Goal: Information Seeking & Learning: Find specific fact

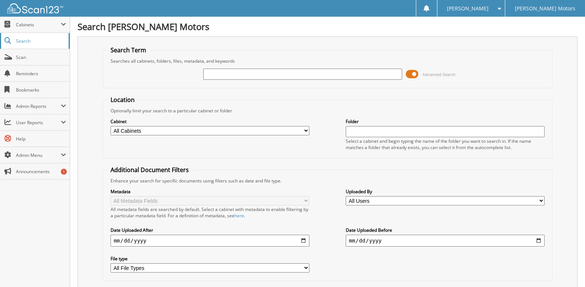
click at [27, 42] on span "Search" at bounding box center [40, 41] width 49 height 6
click at [239, 73] on input "text" at bounding box center [302, 74] width 198 height 11
type input "52688"
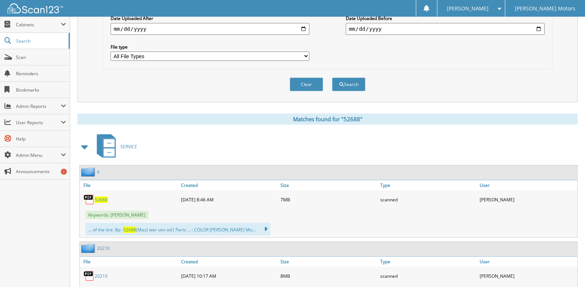
scroll to position [284, 0]
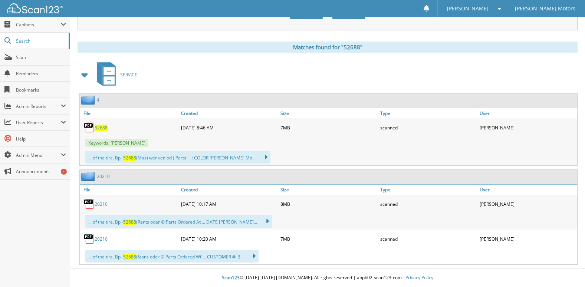
click at [100, 128] on span "52688" at bounding box center [101, 128] width 13 height 6
click at [28, 57] on span "Scan" at bounding box center [41, 57] width 50 height 6
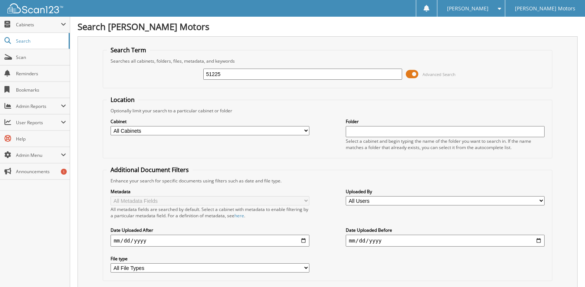
type input "51225"
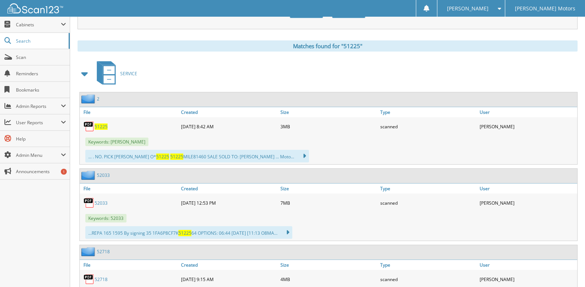
scroll to position [297, 0]
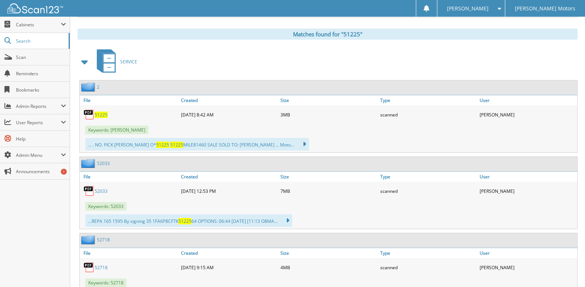
click at [102, 114] on span "51225" at bounding box center [101, 115] width 13 height 6
click at [18, 41] on span "Search" at bounding box center [40, 41] width 49 height 6
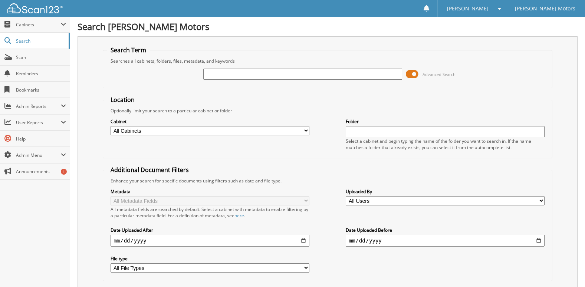
click at [223, 71] on input "text" at bounding box center [302, 74] width 198 height 11
type input "51466"
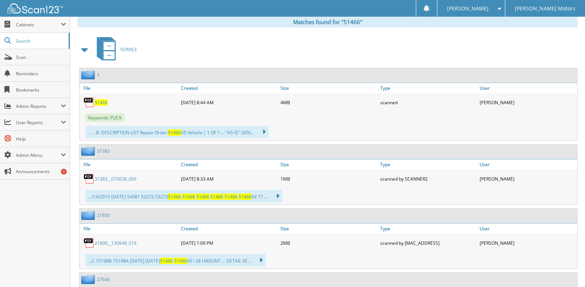
scroll to position [303, 0]
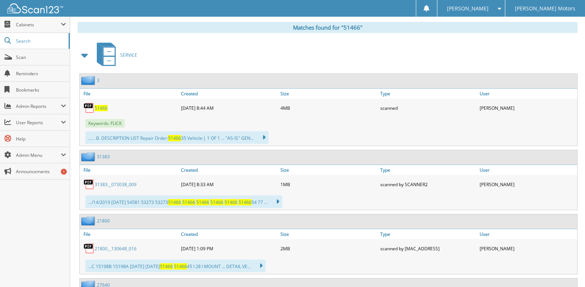
click at [103, 107] on span "51466" at bounding box center [101, 108] width 13 height 6
click at [24, 40] on span "Search" at bounding box center [40, 41] width 49 height 6
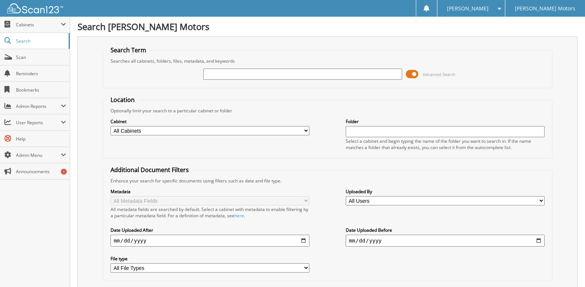
click at [245, 73] on input "text" at bounding box center [302, 74] width 198 height 11
type input "51608"
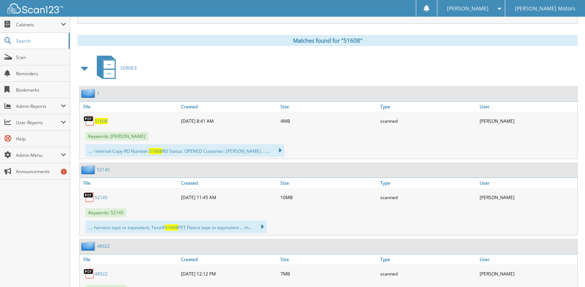
scroll to position [291, 0]
click at [98, 120] on span "51608" at bounding box center [101, 121] width 13 height 6
